Goal: Information Seeking & Learning: Learn about a topic

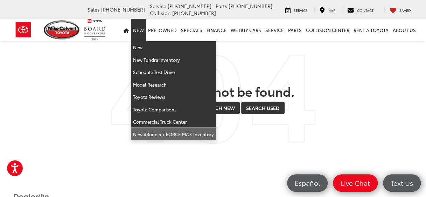
click at [154, 133] on link "New 4Runner i-FORCE MAX Inventory" at bounding box center [173, 134] width 85 height 12
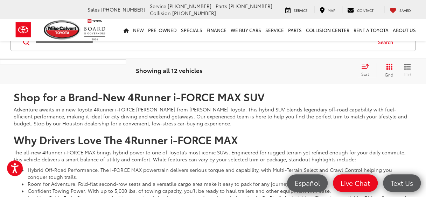
scroll to position [2880, 0]
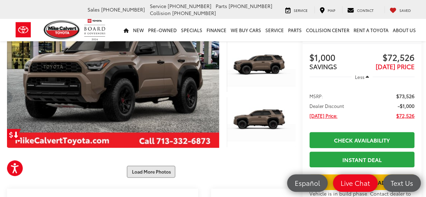
scroll to position [70, 0]
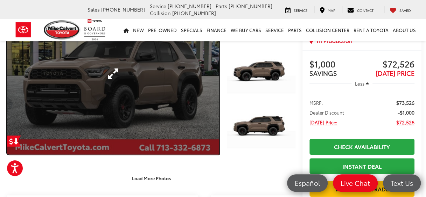
click at [175, 83] on link "Expand Photo 0" at bounding box center [113, 74] width 212 height 162
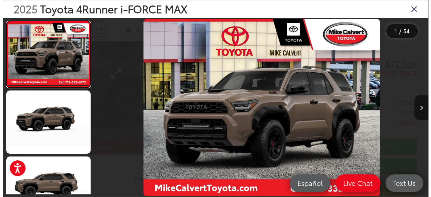
scroll to position [71, 0]
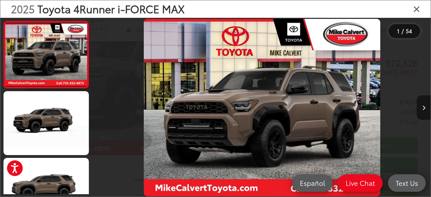
click at [421, 107] on button "Next image" at bounding box center [424, 107] width 14 height 24
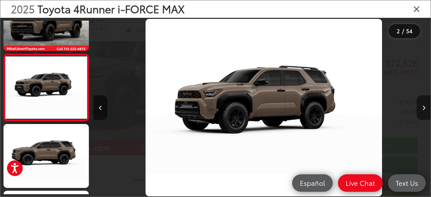
scroll to position [0, 337]
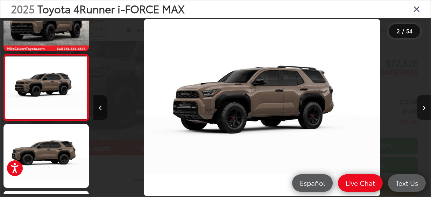
click at [421, 107] on button "Next image" at bounding box center [424, 107] width 14 height 24
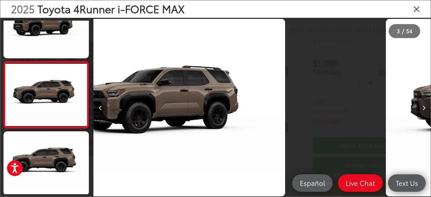
scroll to position [101, 0]
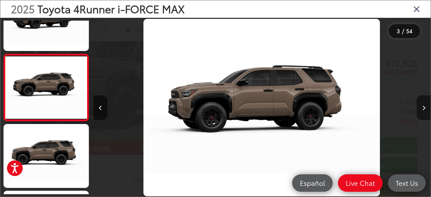
click at [421, 107] on button "Next image" at bounding box center [424, 107] width 14 height 24
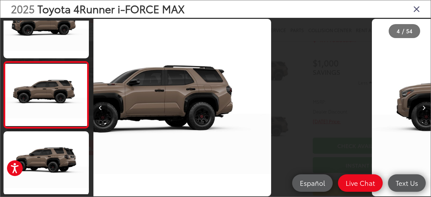
scroll to position [168, 0]
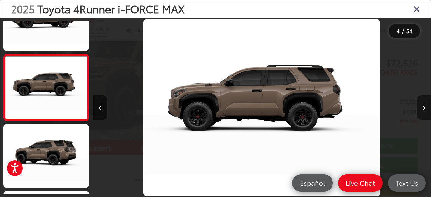
click at [421, 107] on button "Next image" at bounding box center [424, 107] width 14 height 24
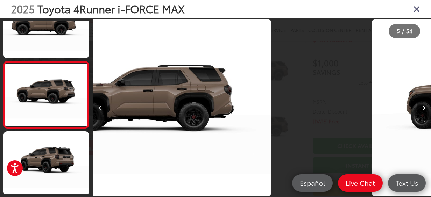
scroll to position [234, 0]
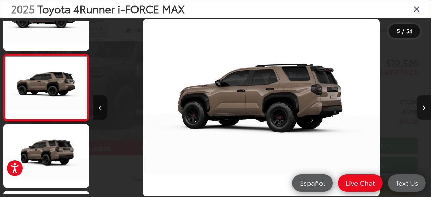
click at [421, 107] on button "Next image" at bounding box center [424, 107] width 14 height 24
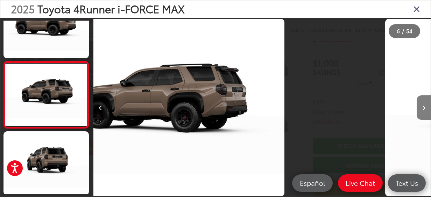
scroll to position [301, 0]
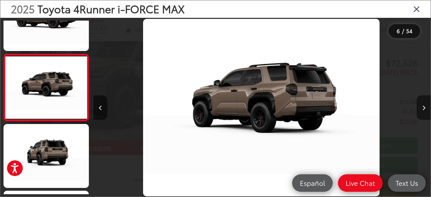
click at [421, 107] on button "Next image" at bounding box center [424, 107] width 14 height 24
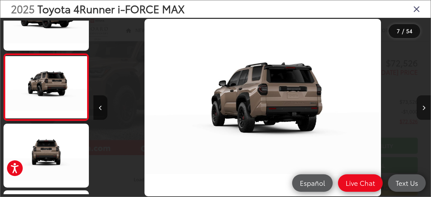
scroll to position [0, 2024]
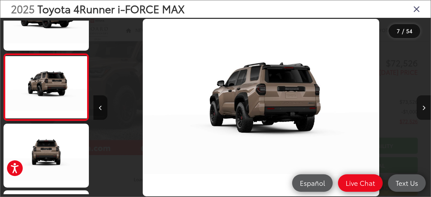
click at [421, 107] on button "Next image" at bounding box center [424, 107] width 14 height 24
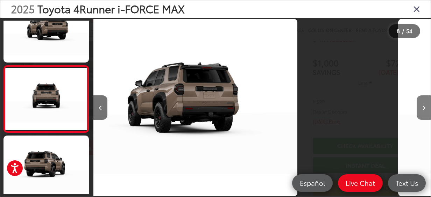
scroll to position [0, 0]
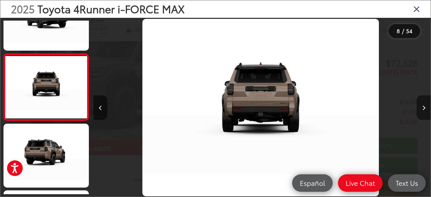
click at [421, 107] on button "Next image" at bounding box center [424, 107] width 14 height 24
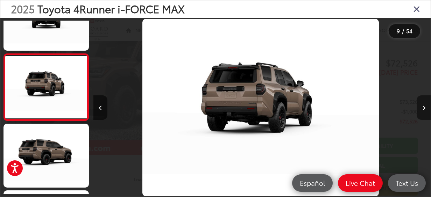
click at [421, 107] on button "Next image" at bounding box center [424, 107] width 14 height 24
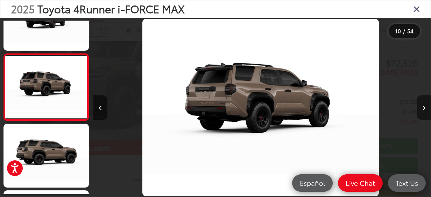
click at [421, 107] on button "Next image" at bounding box center [424, 107] width 14 height 24
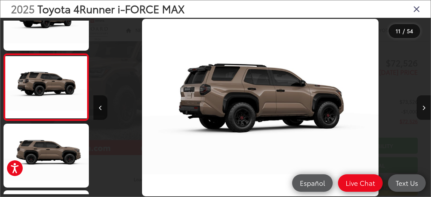
click at [421, 107] on button "Next image" at bounding box center [424, 107] width 14 height 24
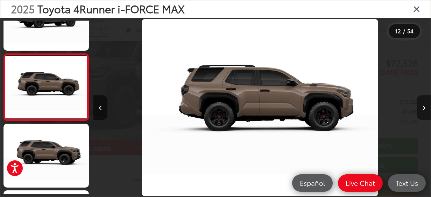
click at [421, 107] on button "Next image" at bounding box center [424, 107] width 14 height 24
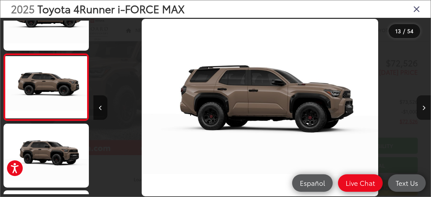
click at [421, 107] on button "Next image" at bounding box center [424, 107] width 14 height 24
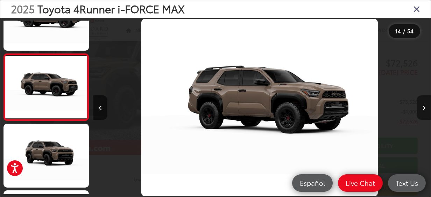
click at [421, 107] on button "Next image" at bounding box center [424, 107] width 14 height 24
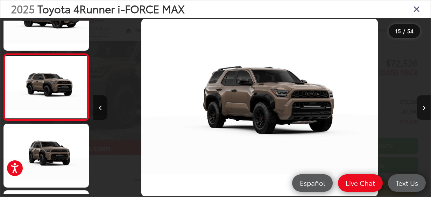
click at [421, 107] on button "Next image" at bounding box center [424, 107] width 14 height 24
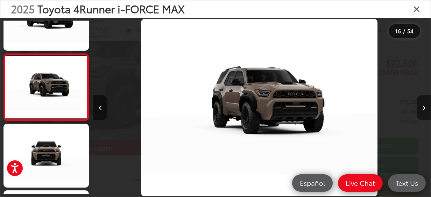
click at [421, 107] on button "Next image" at bounding box center [424, 107] width 14 height 24
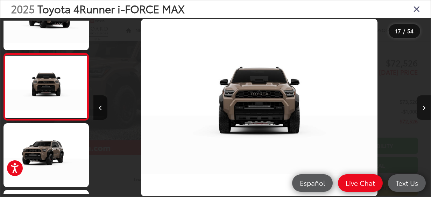
click at [421, 107] on button "Next image" at bounding box center [424, 107] width 14 height 24
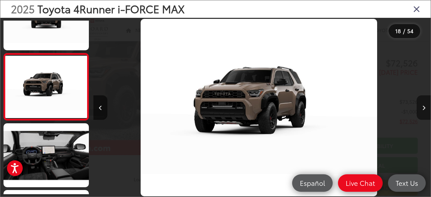
click at [421, 107] on button "Next image" at bounding box center [424, 107] width 14 height 24
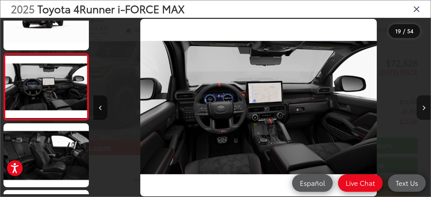
click at [421, 107] on button "Next image" at bounding box center [424, 107] width 14 height 24
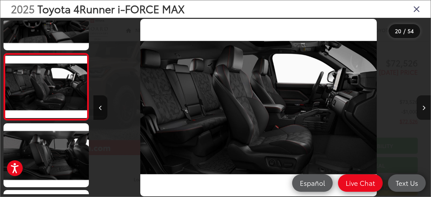
click at [421, 107] on button "Next image" at bounding box center [424, 107] width 14 height 24
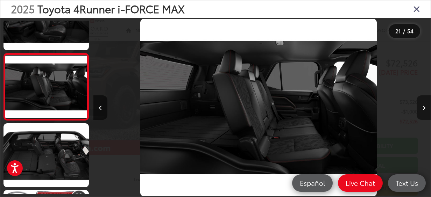
click at [421, 107] on button "Next image" at bounding box center [424, 107] width 14 height 24
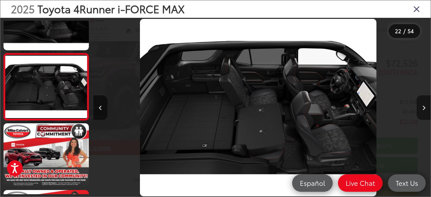
click at [421, 107] on button "Next image" at bounding box center [424, 107] width 14 height 24
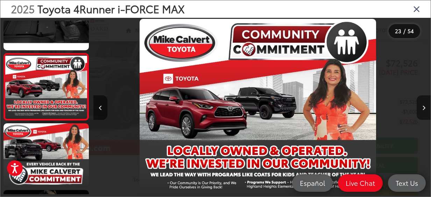
click at [421, 107] on button "Next image" at bounding box center [424, 107] width 14 height 24
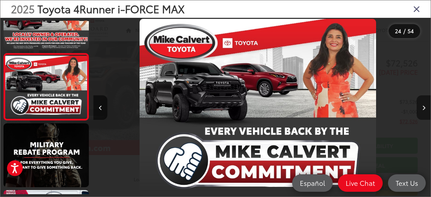
click at [421, 107] on button "Next image" at bounding box center [424, 107] width 14 height 24
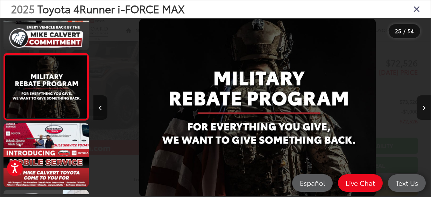
click at [421, 107] on button "Next image" at bounding box center [424, 107] width 14 height 24
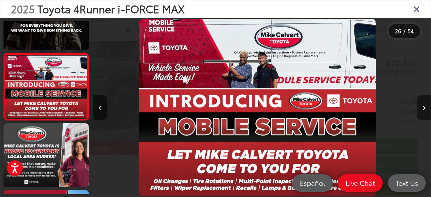
click at [421, 107] on button "Next image" at bounding box center [424, 107] width 14 height 24
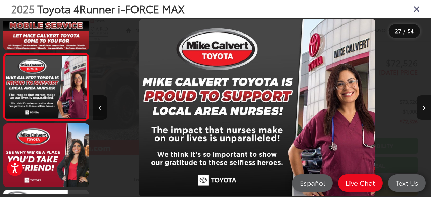
click at [421, 107] on button "Next image" at bounding box center [424, 107] width 14 height 24
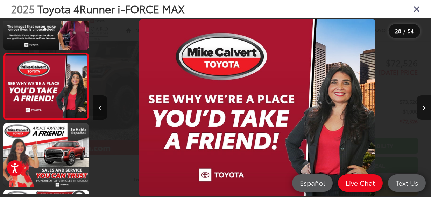
click at [421, 107] on button "Next image" at bounding box center [424, 107] width 14 height 24
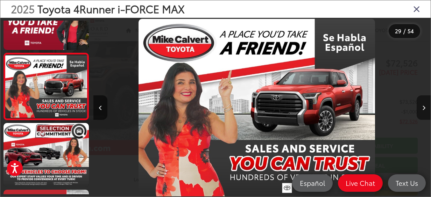
click at [421, 107] on button "Next image" at bounding box center [424, 107] width 14 height 24
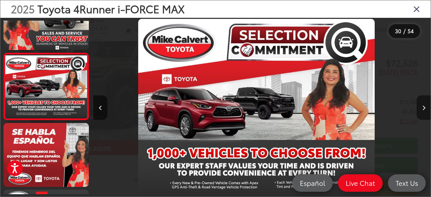
click at [421, 107] on button "Next image" at bounding box center [424, 107] width 14 height 24
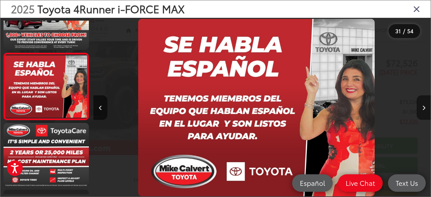
click at [421, 107] on button "Next image" at bounding box center [424, 107] width 14 height 24
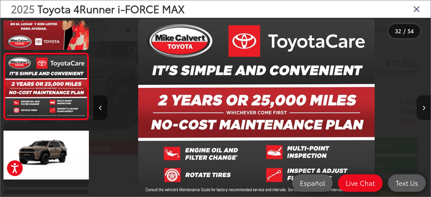
click at [421, 107] on button "Next image" at bounding box center [424, 107] width 14 height 24
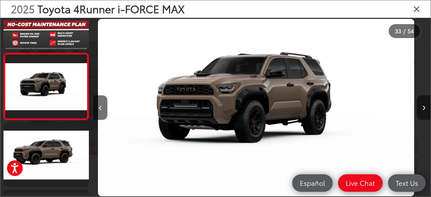
click at [421, 107] on button "Next image" at bounding box center [424, 107] width 14 height 24
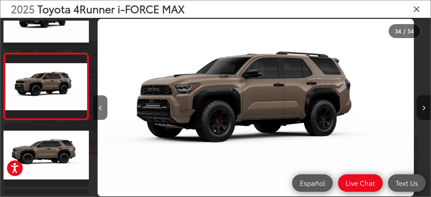
click at [421, 107] on button "Next image" at bounding box center [424, 107] width 14 height 24
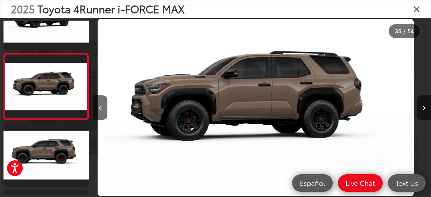
click at [414, 9] on icon "Close gallery" at bounding box center [416, 8] width 7 height 9
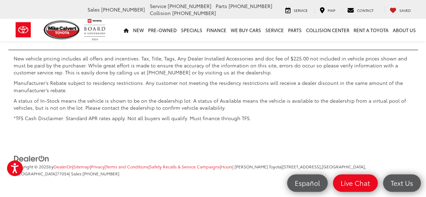
scroll to position [3161, 0]
